Goal: Register for event/course

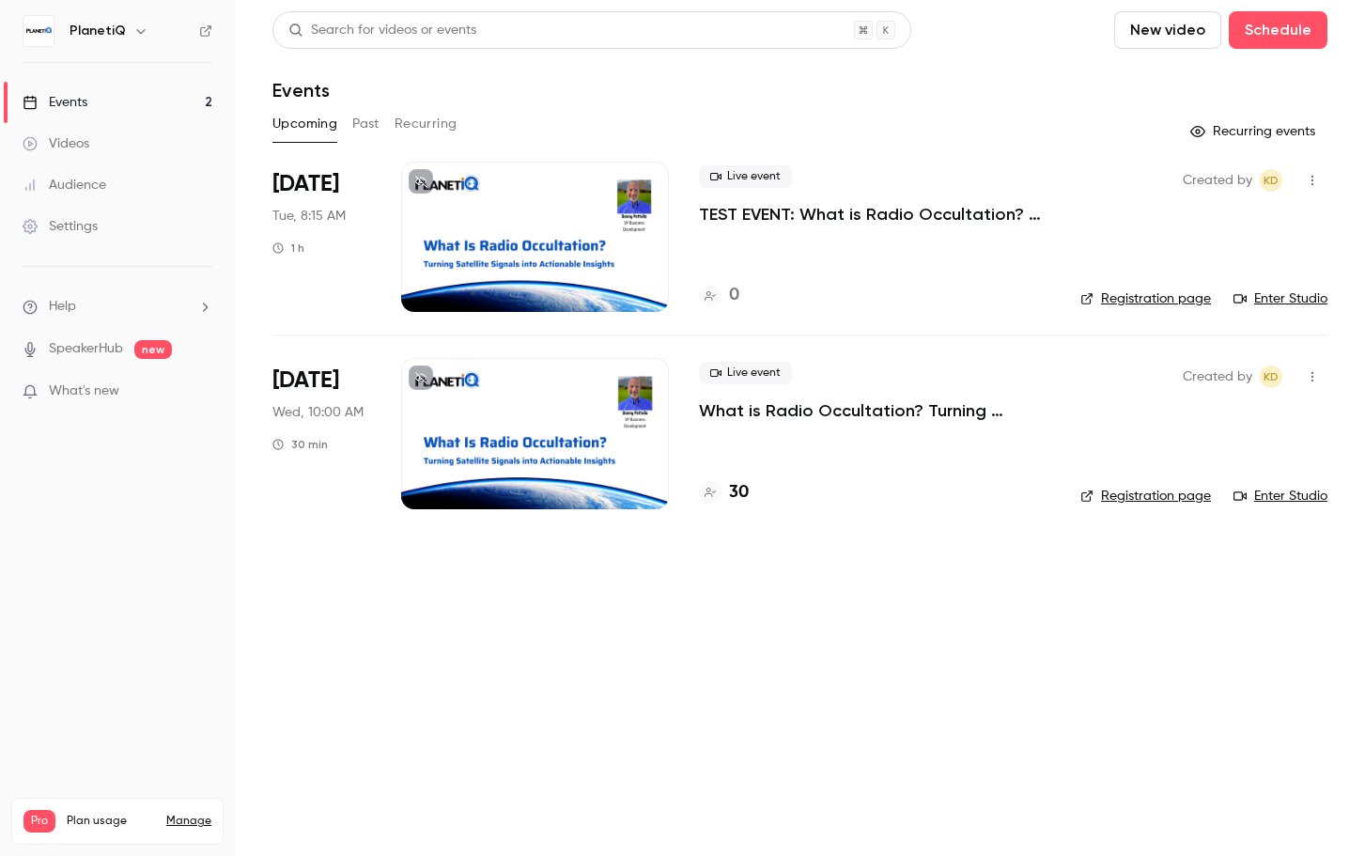
click at [1286, 297] on link "Enter Studio" at bounding box center [1280, 298] width 94 height 19
click at [1289, 497] on link "Enter Studio" at bounding box center [1280, 496] width 94 height 19
click at [1297, 296] on link "Enter Studio" at bounding box center [1280, 298] width 94 height 19
click at [1295, 490] on link "Enter Studio" at bounding box center [1280, 496] width 94 height 19
click at [744, 500] on h4 "30" at bounding box center [739, 492] width 20 height 25
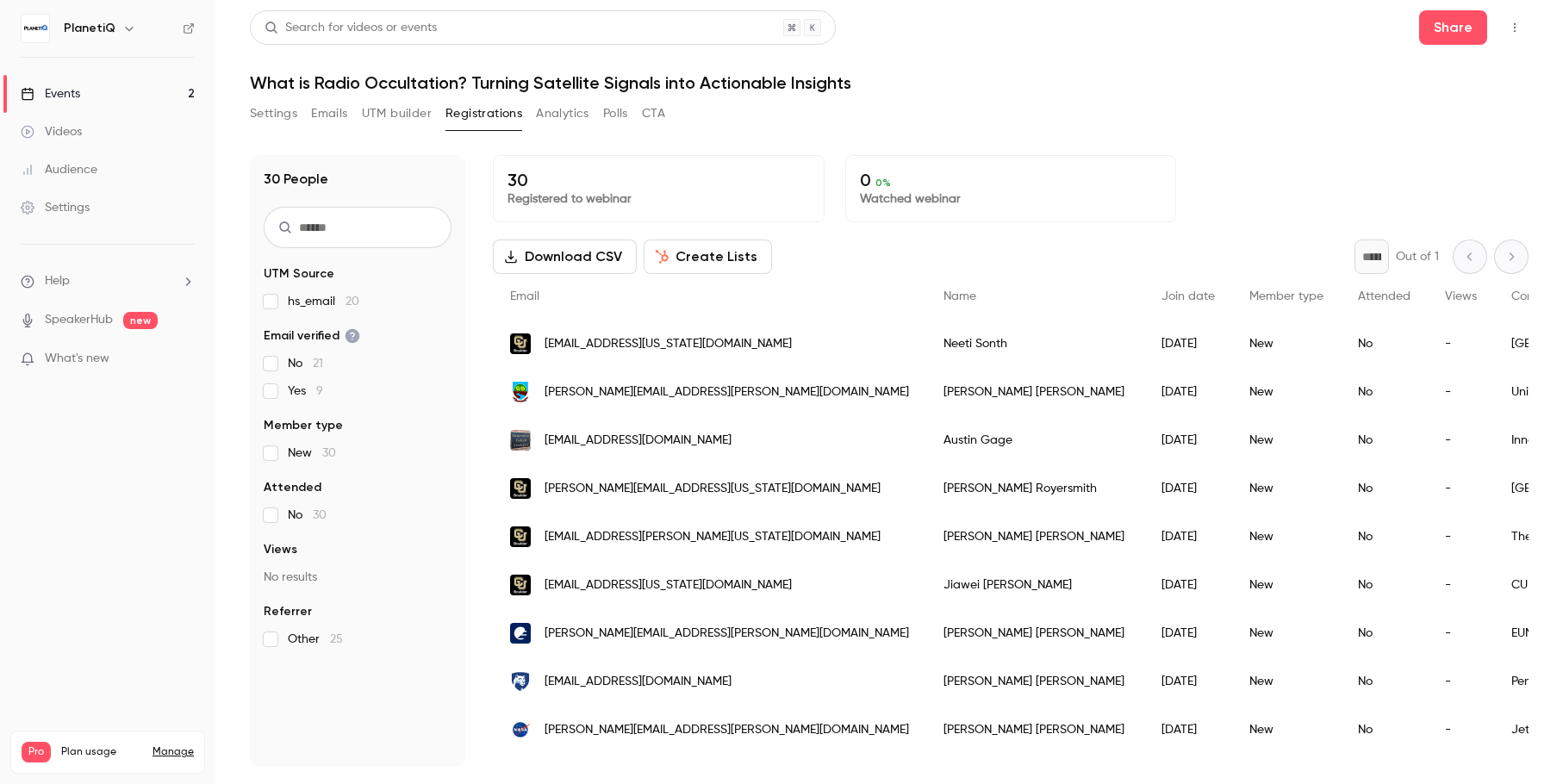
click at [44, 88] on div "Events" at bounding box center [50, 94] width 60 height 17
